Goal: Information Seeking & Learning: Understand process/instructions

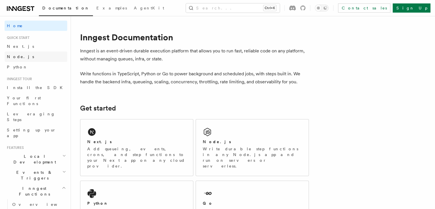
click at [17, 55] on span "Node.js" at bounding box center [20, 56] width 27 height 5
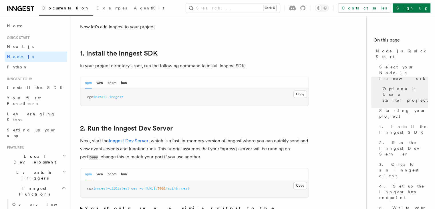
scroll to position [348, 0]
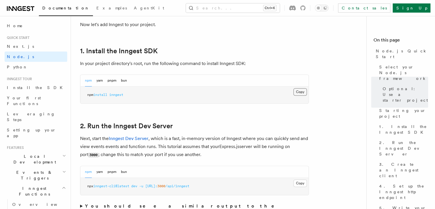
click at [297, 93] on button "Copy Copied" at bounding box center [299, 91] width 13 height 7
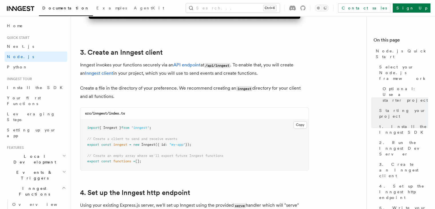
scroll to position [778, 0]
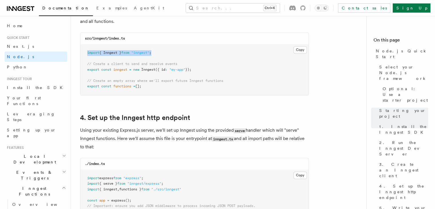
drag, startPoint x: 159, startPoint y: 54, endPoint x: 87, endPoint y: 53, distance: 72.1
click at [87, 53] on pre "import { Inngest } from "inngest" ; // Create a client to send and receive even…" at bounding box center [194, 69] width 228 height 51
copy span "import { Inngest } from "inngest" ;"
drag, startPoint x: 197, startPoint y: 69, endPoint x: 86, endPoint y: 70, distance: 110.7
click at [86, 70] on pre "import { Inngest } from "inngest" ; // Create a client to send and receive even…" at bounding box center [194, 69] width 228 height 51
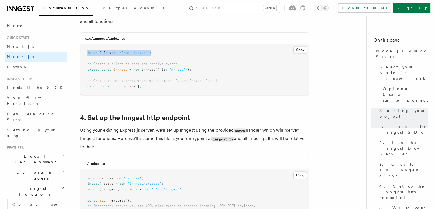
copy span "export const inngest = new Inngest ({ id : "my-app" });"
click at [200, 69] on pre "import { Inngest } from "inngest" ; // Create a client to send and receive even…" at bounding box center [194, 69] width 228 height 51
drag, startPoint x: 196, startPoint y: 70, endPoint x: 85, endPoint y: 66, distance: 111.9
click at [85, 66] on pre "import { Inngest } from "inngest" ; // Create a client to send and receive even…" at bounding box center [194, 69] width 228 height 51
copy code "// Create a client to send and receive events export const inngest = new Innges…"
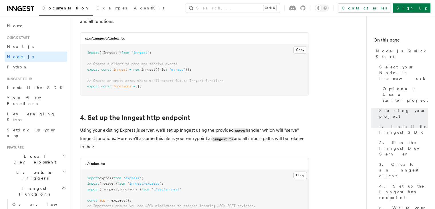
drag, startPoint x: 146, startPoint y: 85, endPoint x: 82, endPoint y: 80, distance: 64.0
click at [82, 80] on pre "import { Inngest } from "inngest" ; // Create a client to send and receive even…" at bounding box center [194, 69] width 228 height 51
copy code "// Create an empty array where we'll export future Inngest functions export con…"
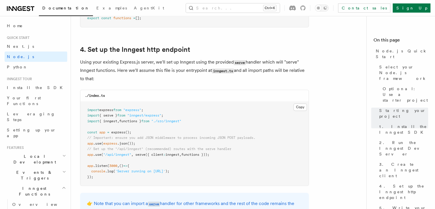
scroll to position [848, 0]
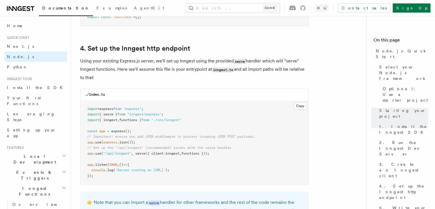
click at [189, 81] on p "Using your existing Express.js server, we'll set up Inngest using the provided …" at bounding box center [194, 69] width 229 height 25
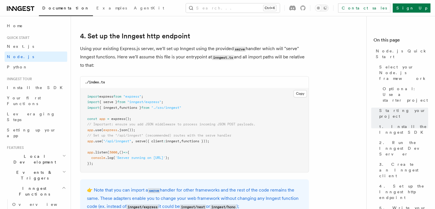
scroll to position [860, 0]
drag, startPoint x: 136, startPoint y: 142, endPoint x: 212, endPoint y: 144, distance: 76.7
click at [212, 144] on pre "import express from "express" ; import { serve } from "inngest/express" ; impor…" at bounding box center [194, 130] width 228 height 84
copy span "serve ({ client : inngest , functions })"
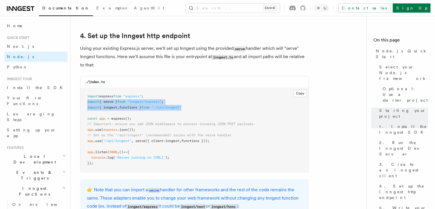
drag, startPoint x: 191, startPoint y: 107, endPoint x: 84, endPoint y: 101, distance: 107.7
click at [84, 101] on pre "import express from "express" ; import { serve } from "inngest/express" ; impor…" at bounding box center [194, 130] width 228 height 84
copy code "import { serve } from "inngest/express" ; import { inngest , functions } from "…"
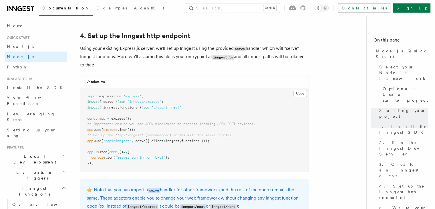
click at [242, 150] on pre "import express from "express" ; import { serve } from "inngest/express" ; impor…" at bounding box center [194, 130] width 228 height 84
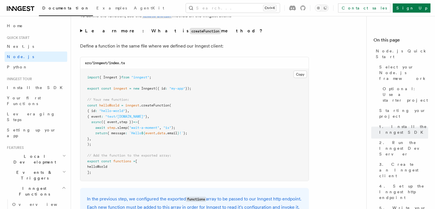
scroll to position [1126, 0]
